Goal: Task Accomplishment & Management: Manage account settings

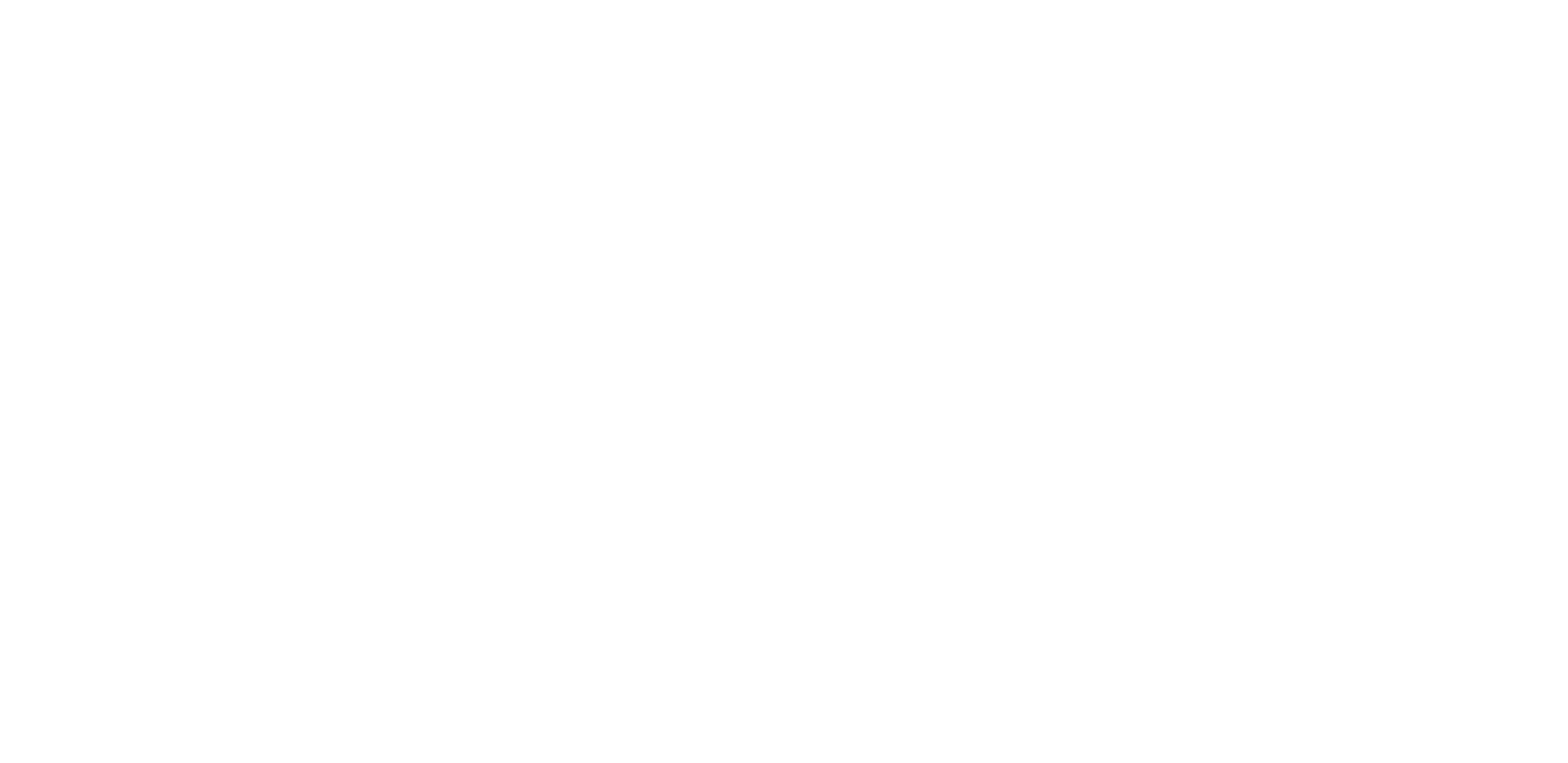
select select "*"
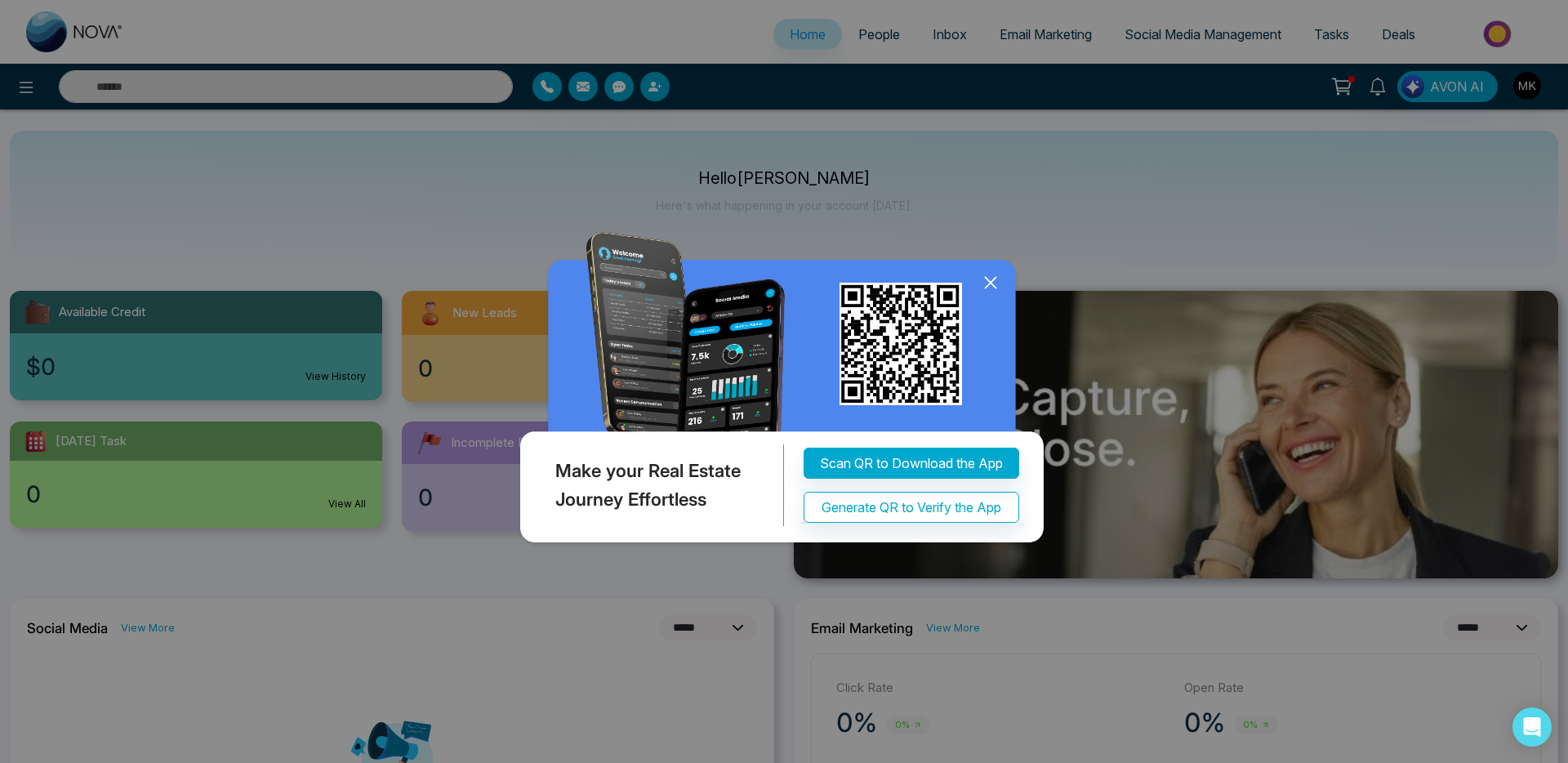
click at [994, 294] on icon at bounding box center [990, 282] width 24 height 24
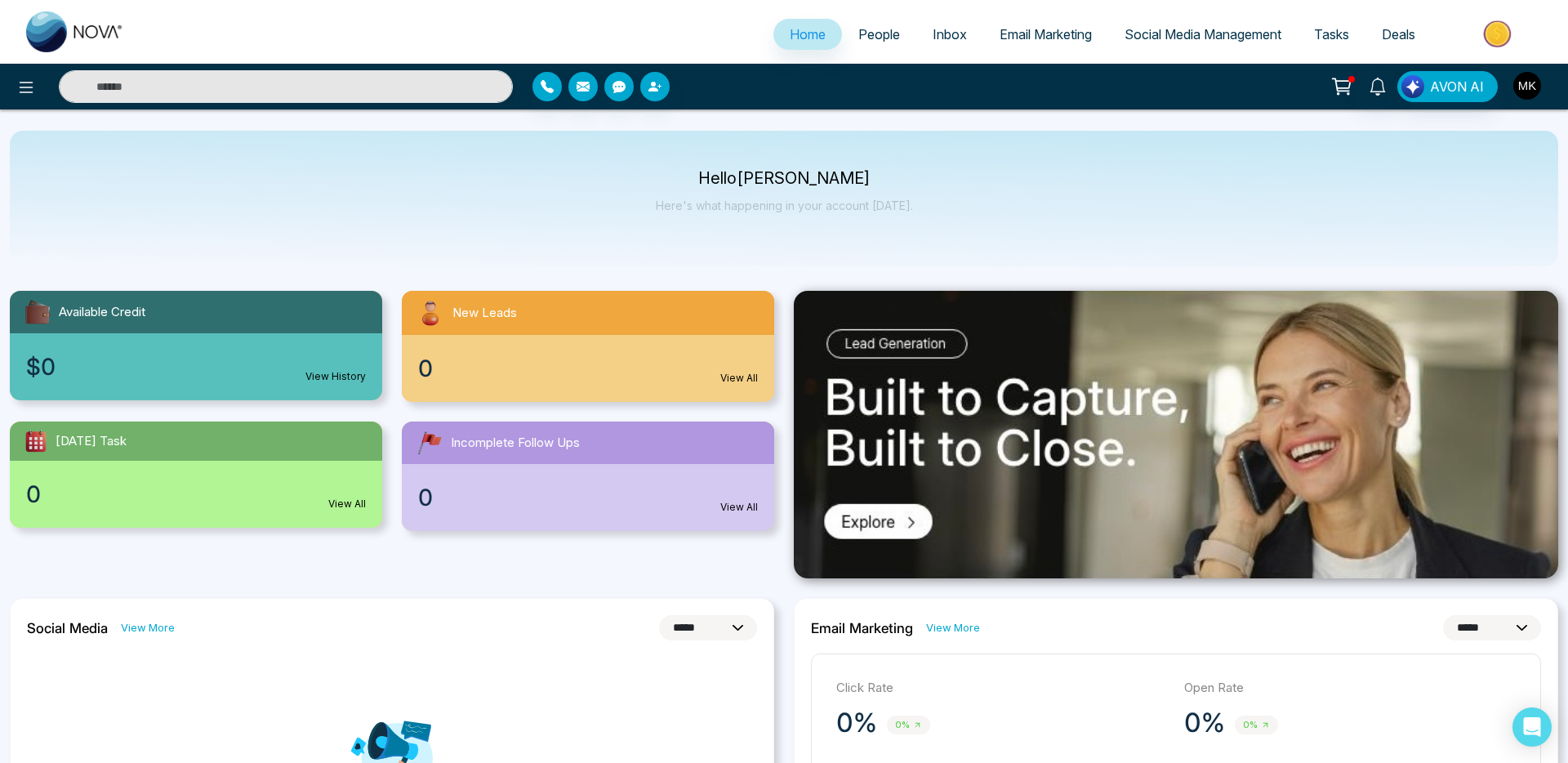
click at [1522, 83] on img "button" at bounding box center [1526, 86] width 28 height 28
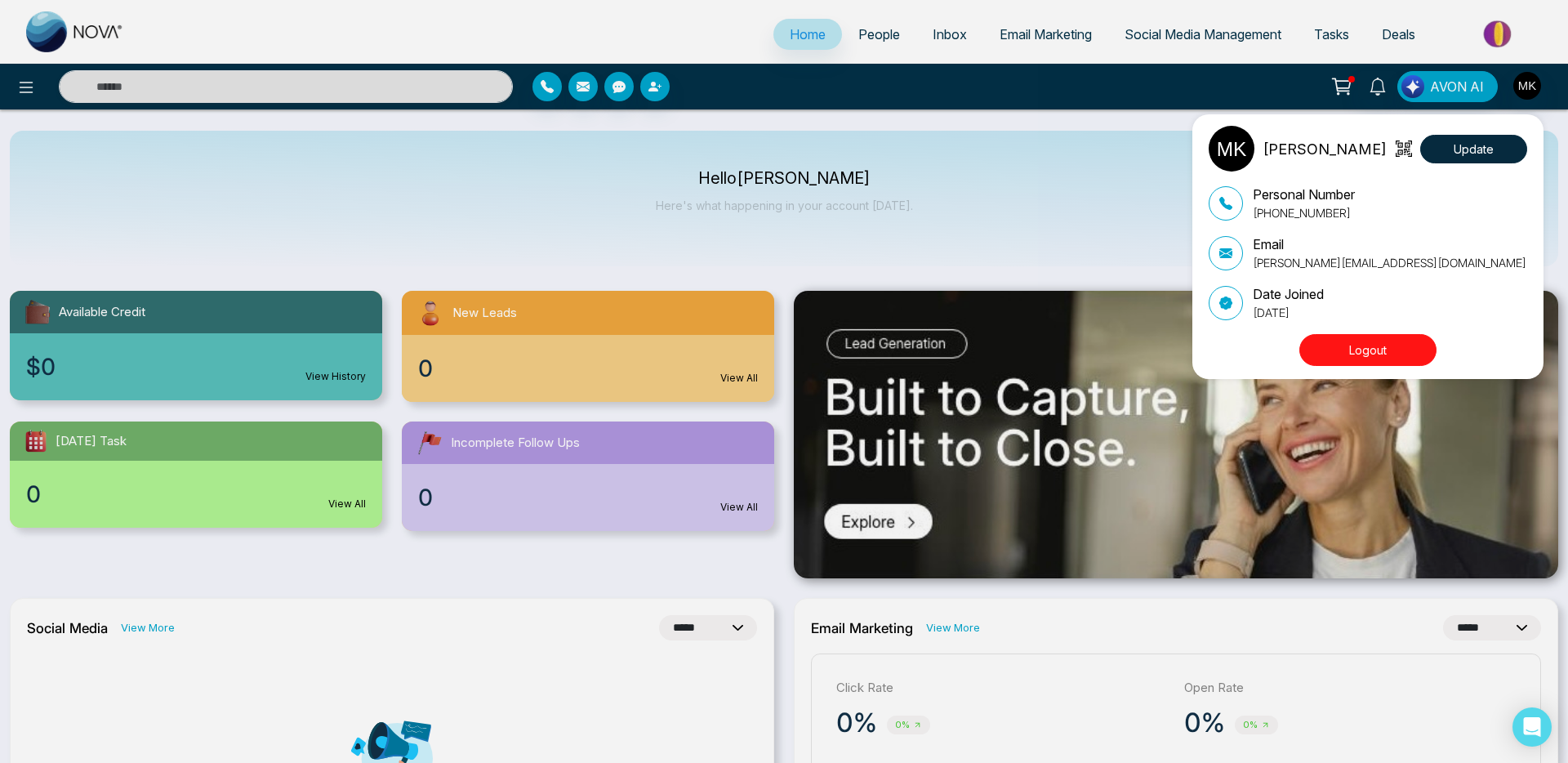
click at [1356, 357] on button "Logout" at bounding box center [1368, 350] width 137 height 32
